Goal: Information Seeking & Learning: Learn about a topic

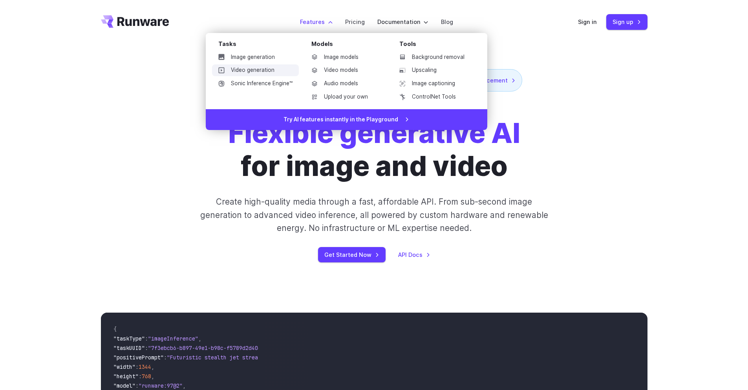
click at [241, 70] on link "Video generation" at bounding box center [255, 70] width 87 height 12
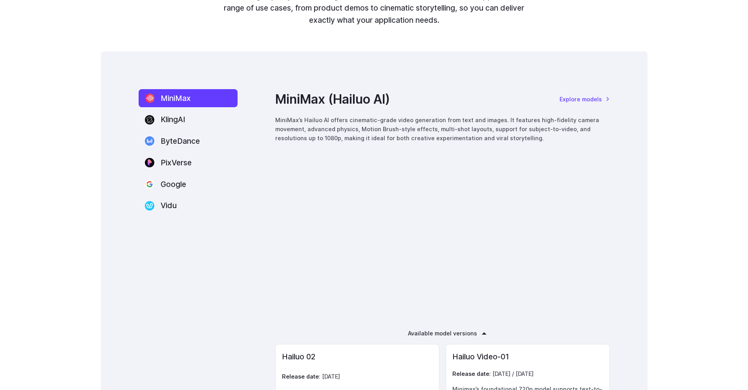
scroll to position [1034, 0]
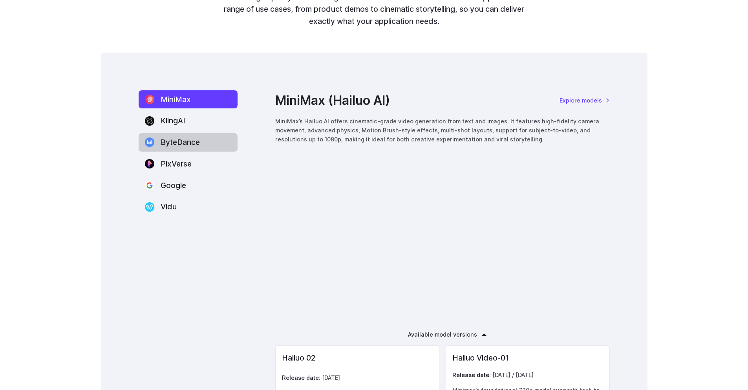
click at [164, 144] on label "ByteDance" at bounding box center [188, 142] width 99 height 18
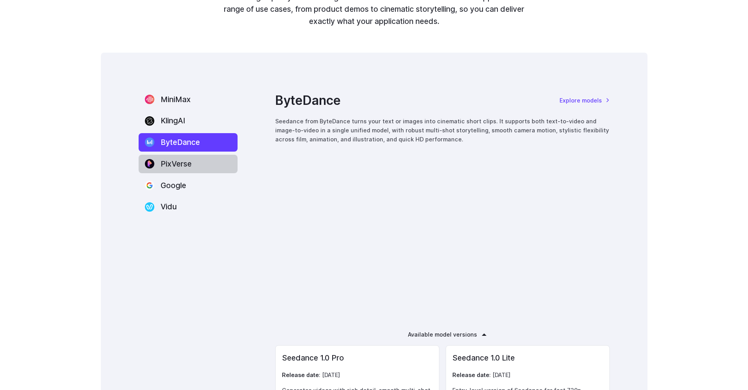
click at [170, 165] on label "PixVerse" at bounding box center [188, 164] width 99 height 18
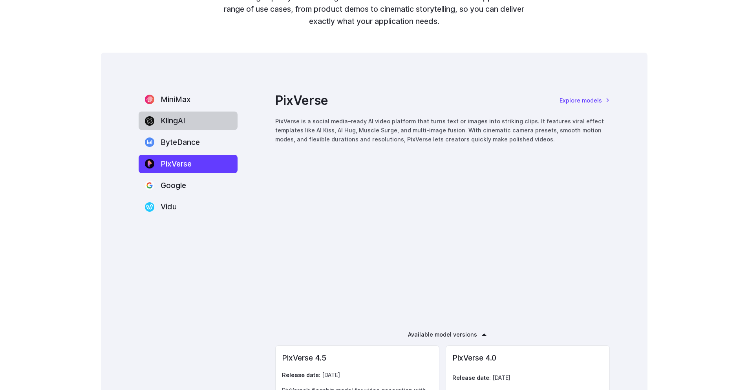
click at [176, 121] on label "KlingAI" at bounding box center [188, 120] width 99 height 18
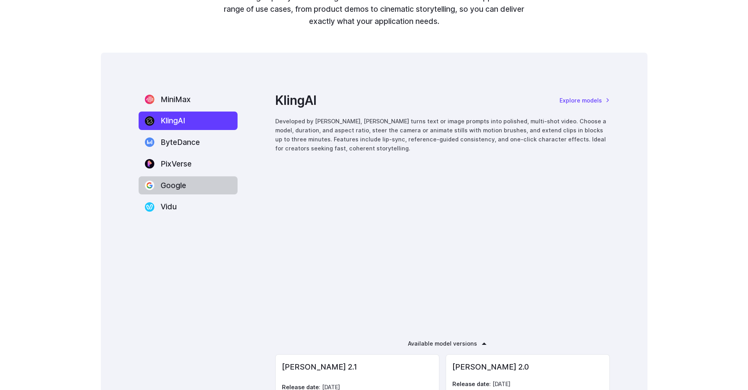
click at [181, 187] on label "Google" at bounding box center [188, 185] width 99 height 18
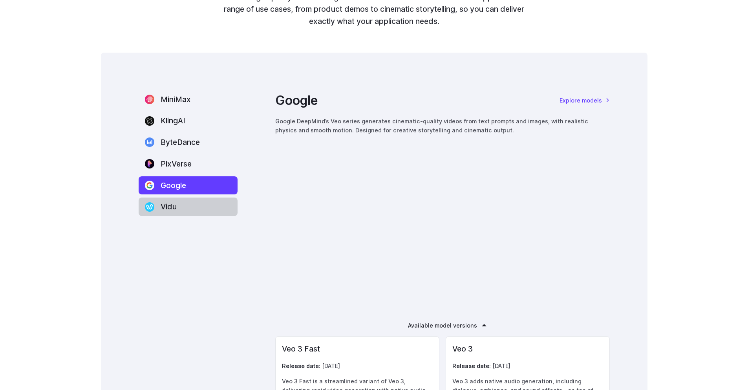
click at [181, 208] on label "Vidu" at bounding box center [188, 206] width 99 height 18
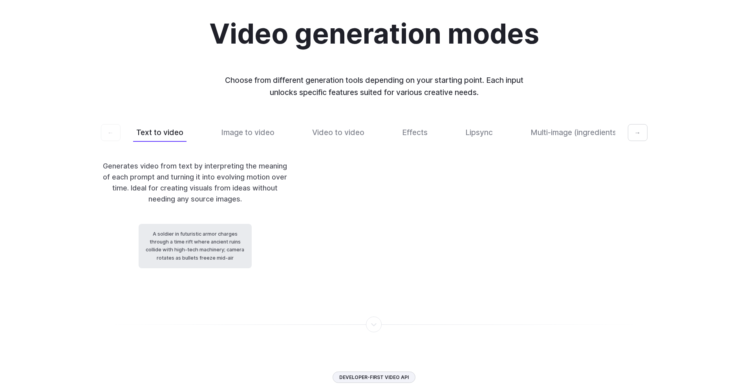
scroll to position [1686, 0]
click at [477, 141] on button "Lipsync" at bounding box center [479, 132] width 34 height 18
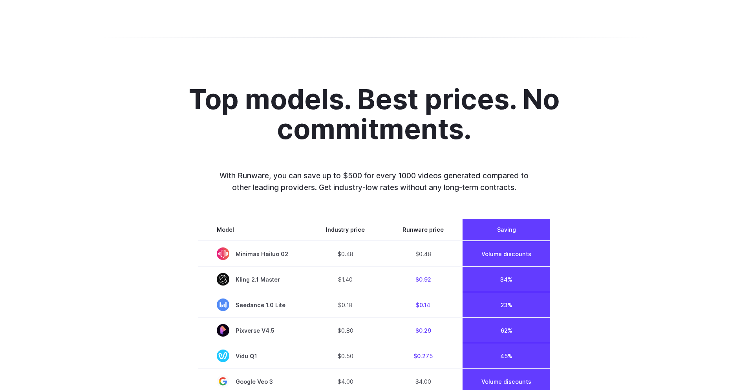
scroll to position [465, 0]
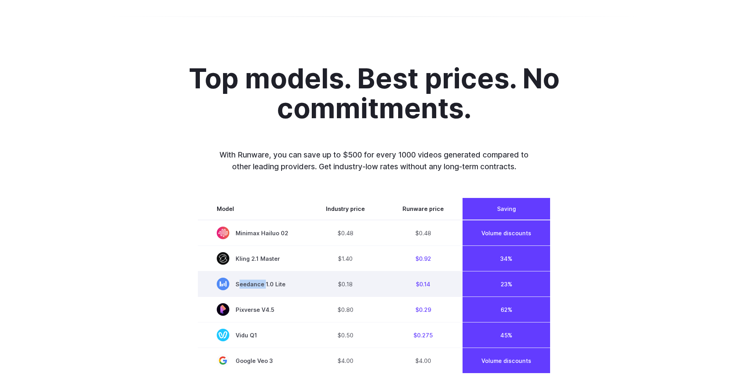
drag, startPoint x: 239, startPoint y: 284, endPoint x: 266, endPoint y: 285, distance: 27.1
click at [266, 285] on span "Seedance 1.0 Lite" at bounding box center [252, 284] width 71 height 13
